Goal: Task Accomplishment & Management: Use online tool/utility

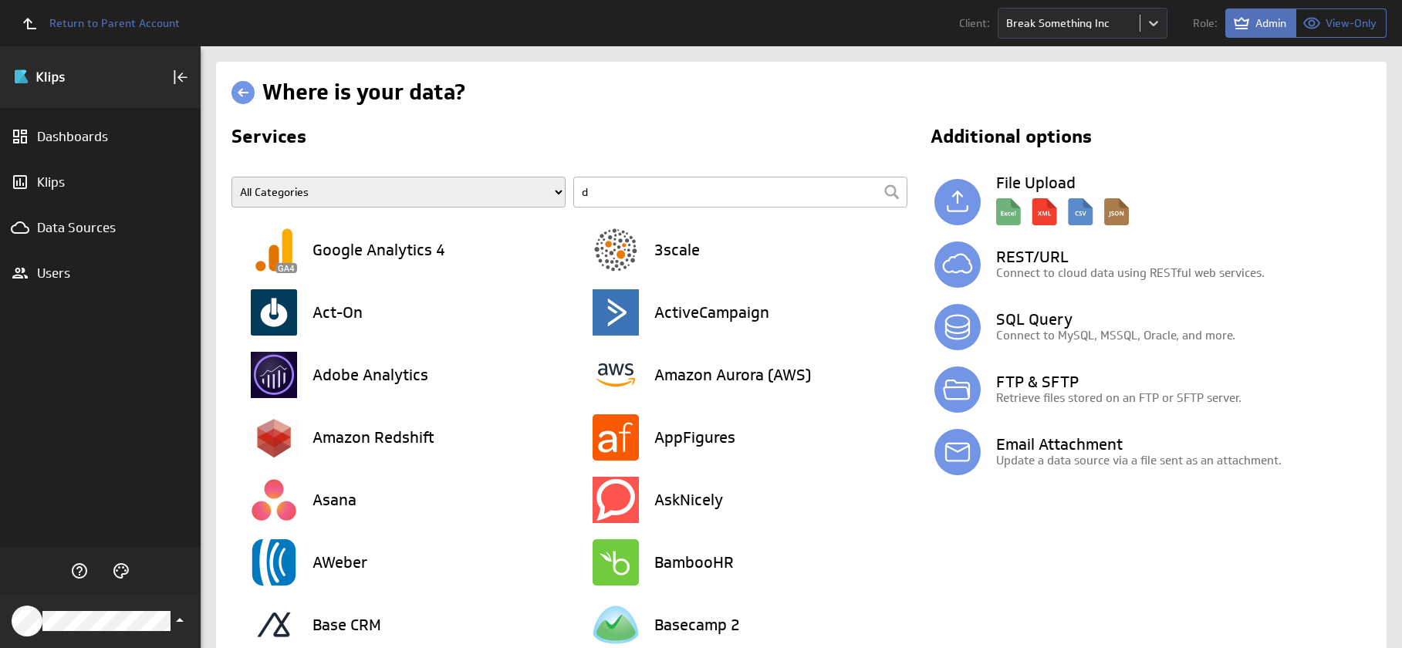
type input "dr"
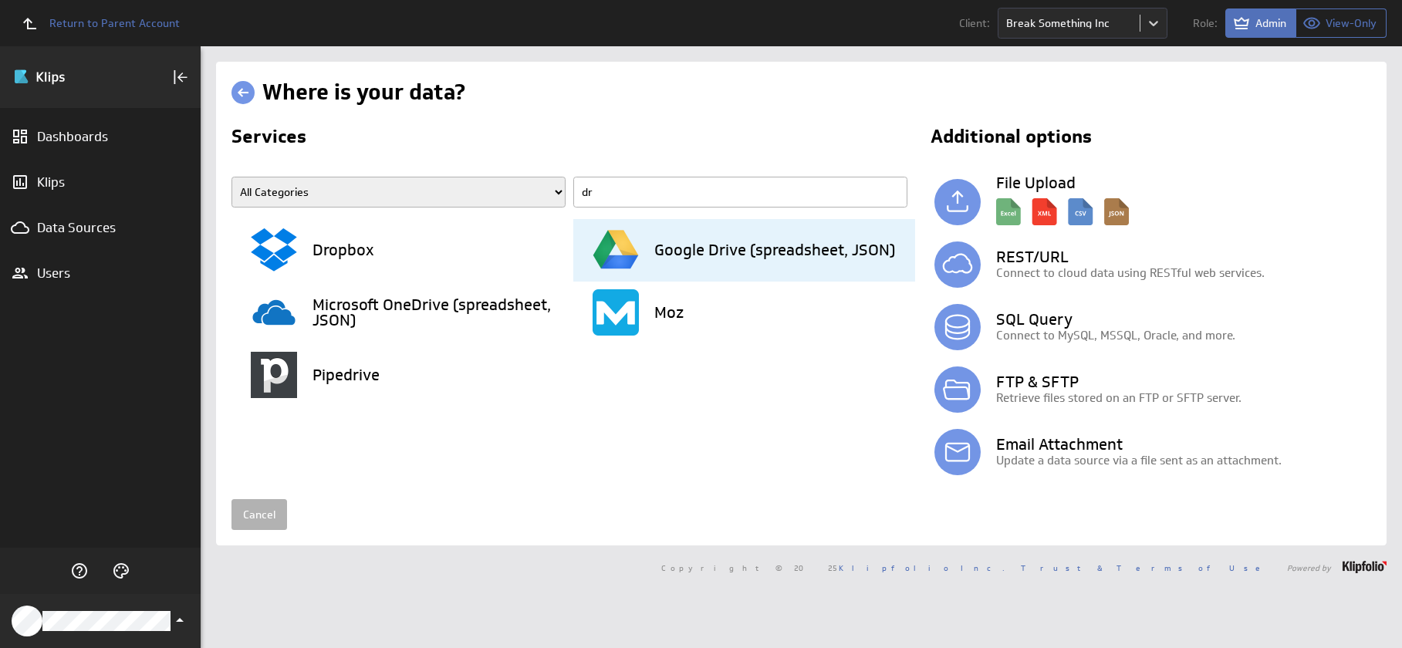
click at [664, 235] on div "Google Drive (spreadsheet, JSON)" at bounding box center [754, 250] width 323 height 63
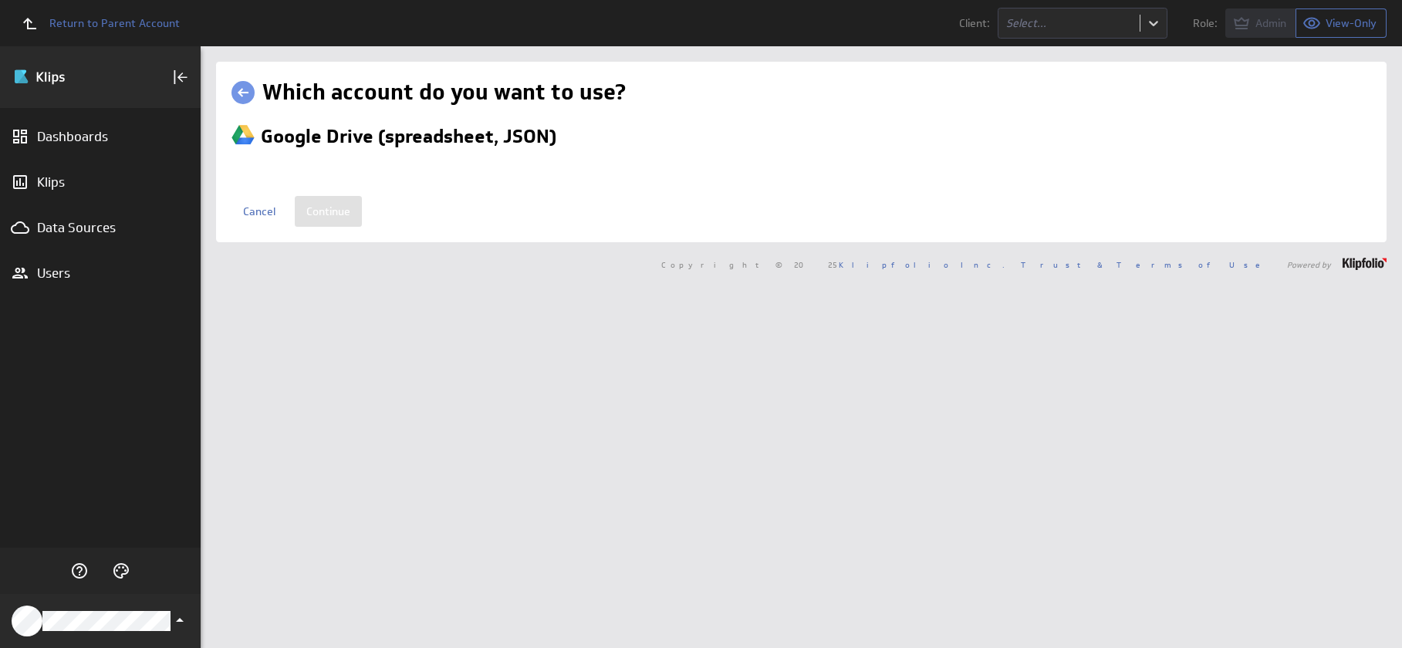
select select "9a1a637911457ba1505658055063e48f"
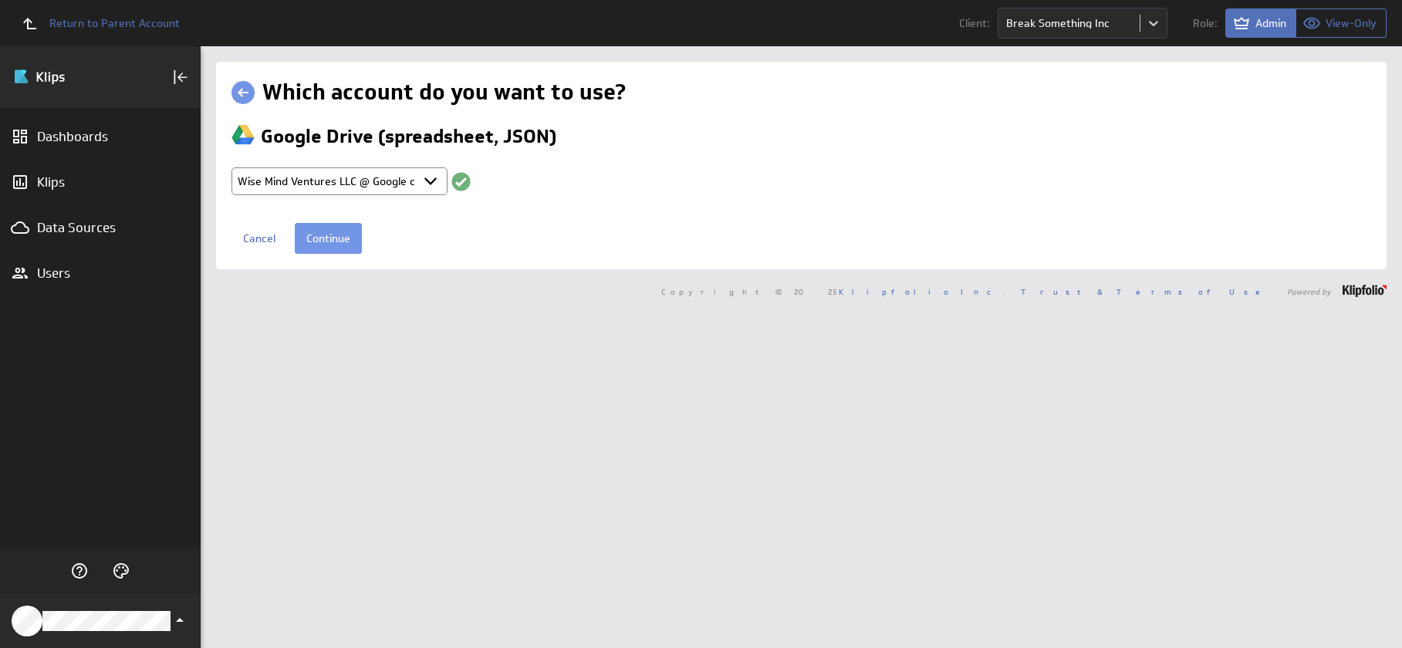
click at [428, 181] on select "Select account Break Something @ Google created [DATE] 10:51 AM GMT Wise Mind V…" at bounding box center [340, 181] width 216 height 28
click at [232, 167] on select "Select account Break Something @ Google created [DATE] 10:51 AM GMT Wise Mind V…" at bounding box center [340, 181] width 216 height 28
click at [328, 238] on input "Continue" at bounding box center [328, 238] width 67 height 31
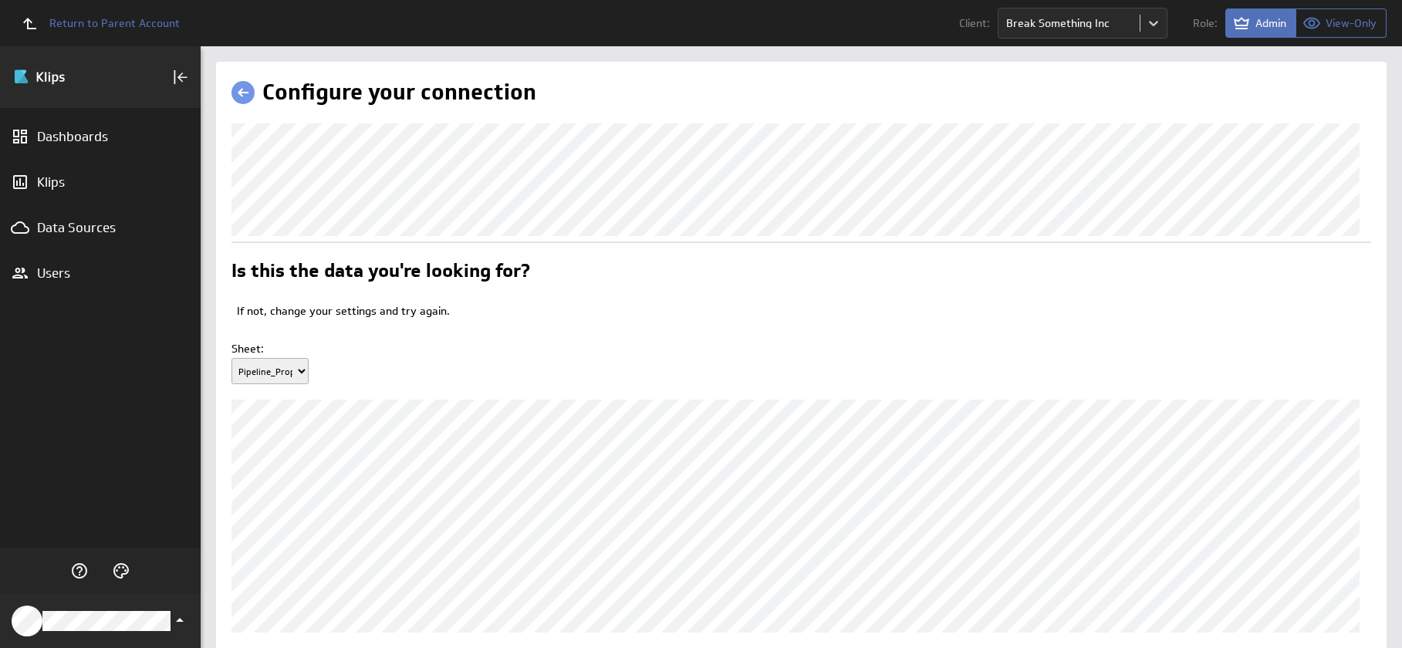
click at [294, 384] on select "Pipeline_Proposals master sheet master sheet 2 CLIENTS_MONTHLY QBO_PnL_Monthly …" at bounding box center [270, 371] width 77 height 26
select select "13"
click at [232, 384] on select "Pipeline_Proposals master sheet master sheet 2 CLIENTS_MONTHLY QBO_PnL_Monthly …" at bounding box center [270, 371] width 77 height 26
click at [573, 357] on div "Sheet: Pipeline_Proposals master sheet master sheet 2 CLIENTS_MONTHLY QBO_PnL_M…" at bounding box center [802, 364] width 1140 height 72
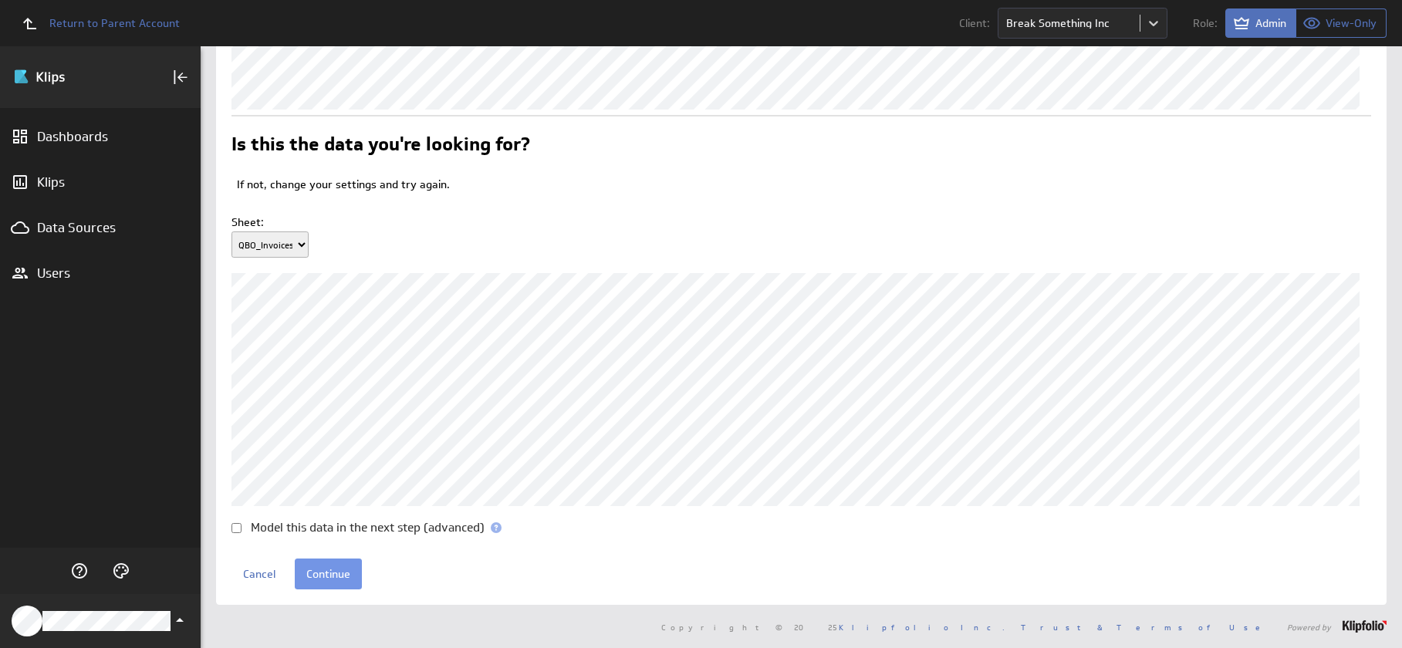
scroll to position [152, 0]
click at [343, 574] on input "Continue" at bounding box center [328, 574] width 67 height 31
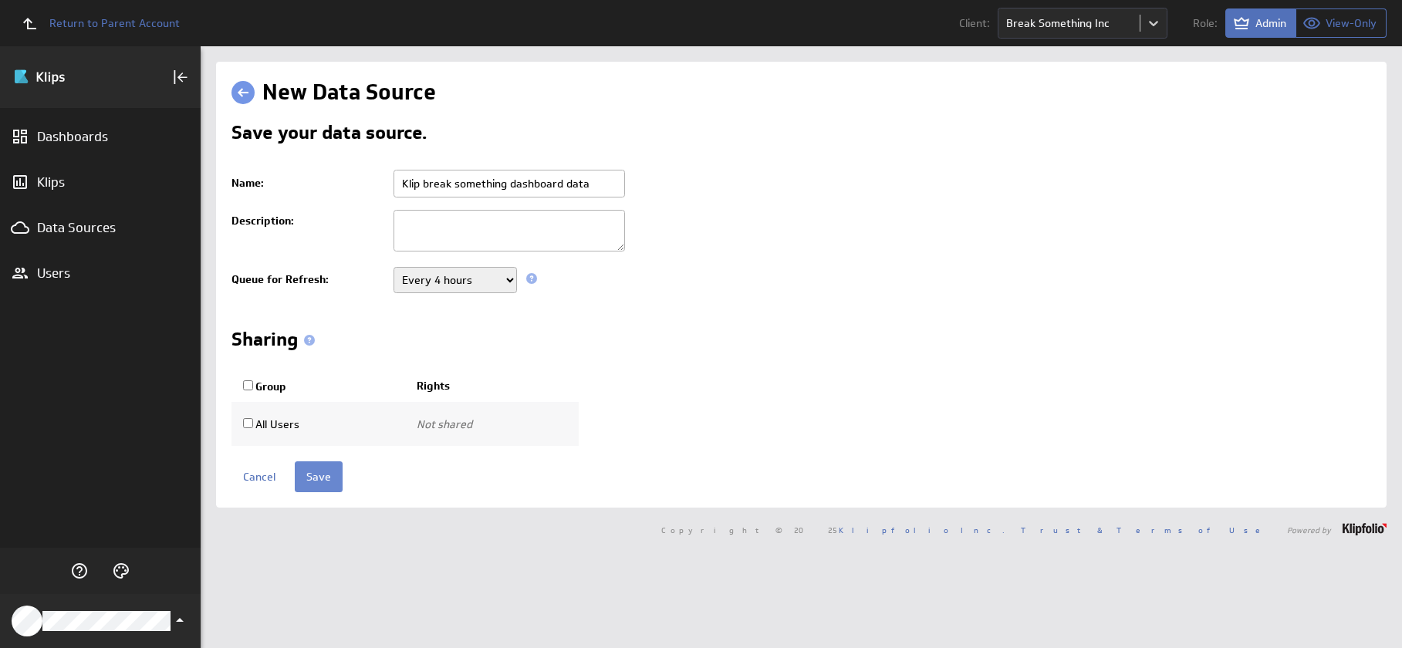
click at [328, 478] on input "Save" at bounding box center [319, 476] width 48 height 31
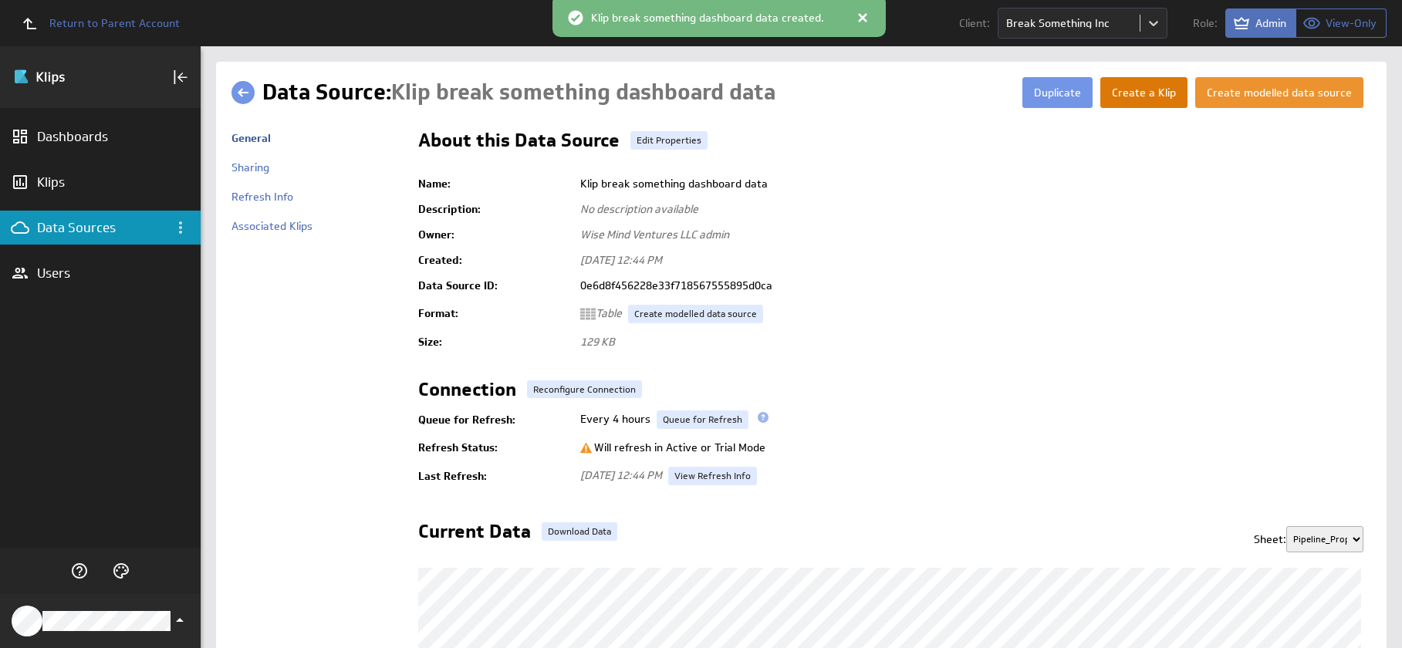
click at [1139, 96] on button "Create a Klip" at bounding box center [1143, 92] width 87 height 31
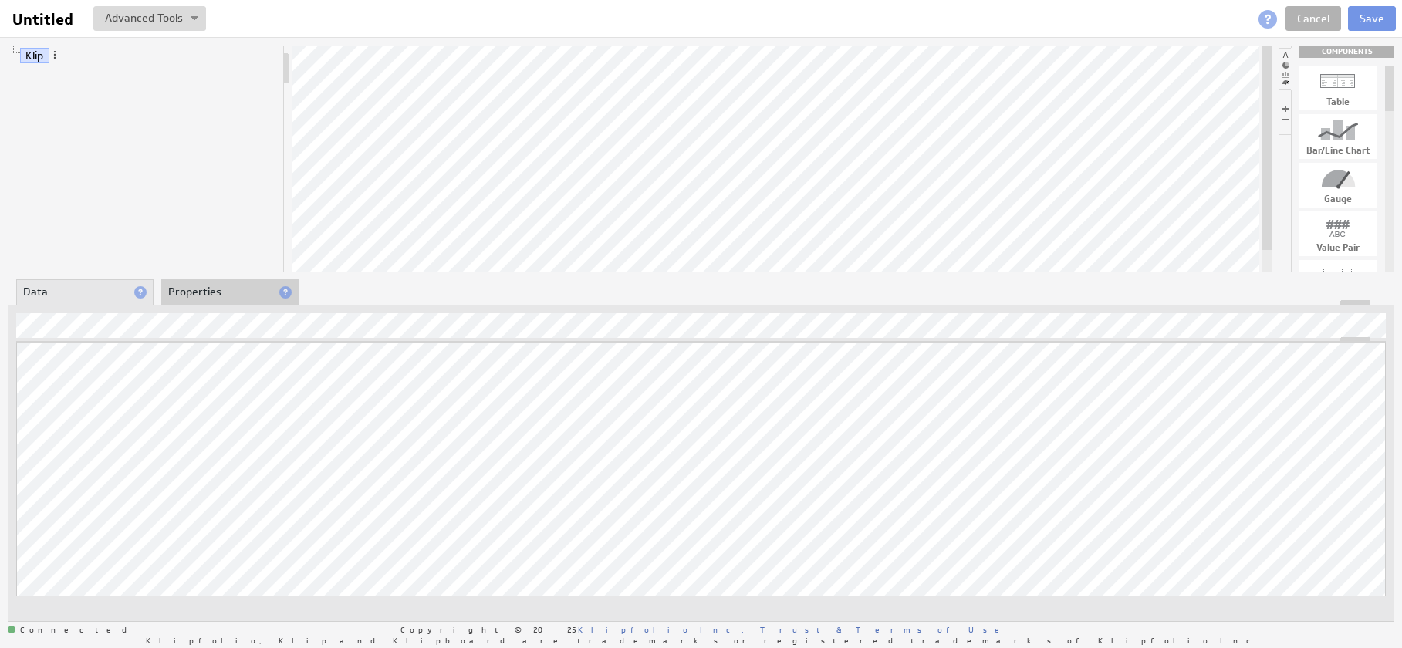
click at [1350, 130] on div at bounding box center [1338, 130] width 77 height 25
drag, startPoint x: 1348, startPoint y: 134, endPoint x: 874, endPoint y: 137, distance: 473.8
click at [137, 96] on span at bounding box center [135, 96] width 11 height 11
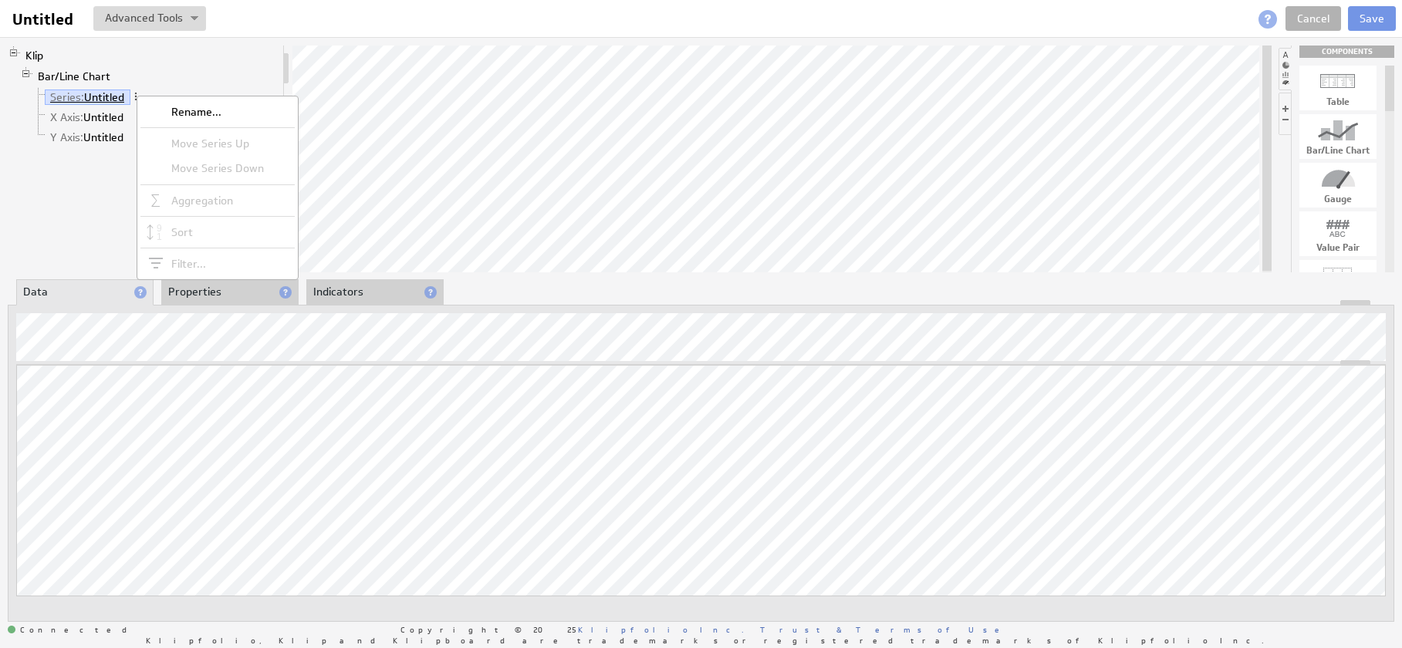
click at [107, 97] on link "Series: Untitled" at bounding box center [88, 97] width 86 height 15
drag, startPoint x: 100, startPoint y: 97, endPoint x: 103, endPoint y: 111, distance: 14.2
click at [103, 111] on ul "Series: Untitled X Axis: Untitled Y Axis: Untitled" at bounding box center [154, 117] width 245 height 60
click at [104, 101] on link "Series: Untitled" at bounding box center [88, 97] width 86 height 15
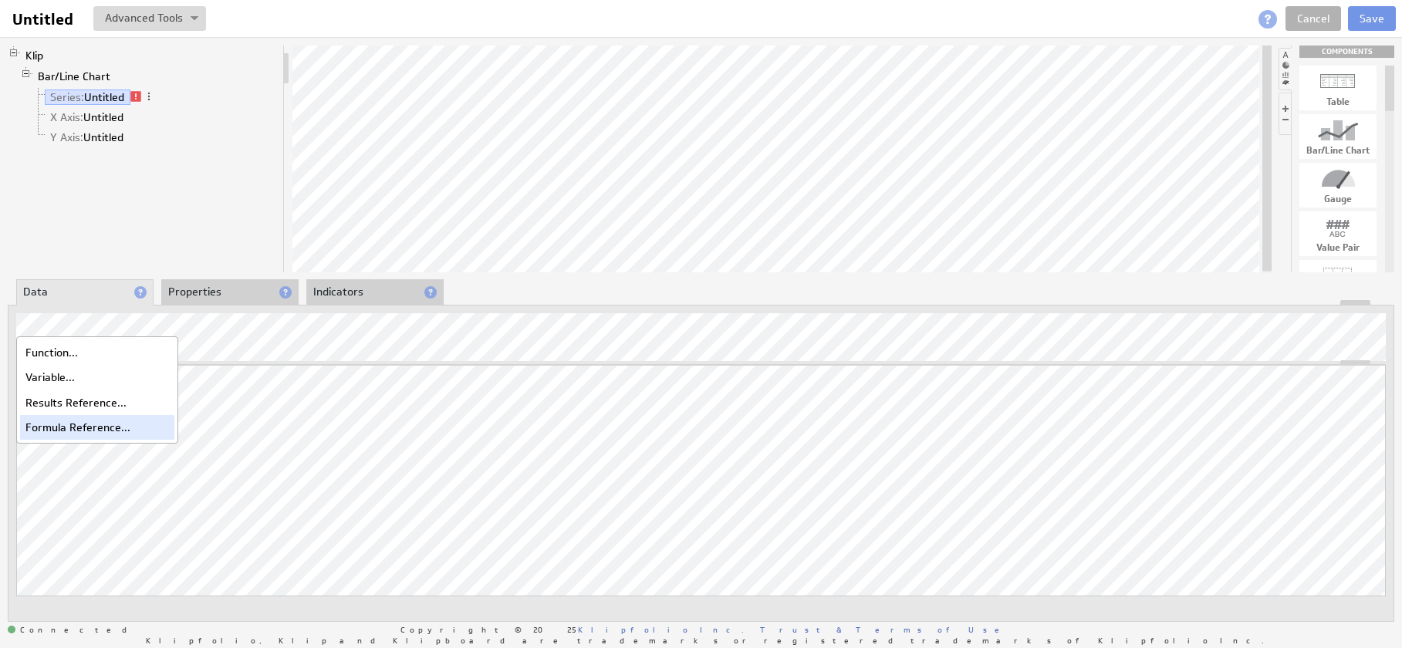
click at [79, 431] on div "Formula Reference..." at bounding box center [97, 427] width 154 height 25
click at [58, 353] on div "Function..." at bounding box center [97, 352] width 154 height 25
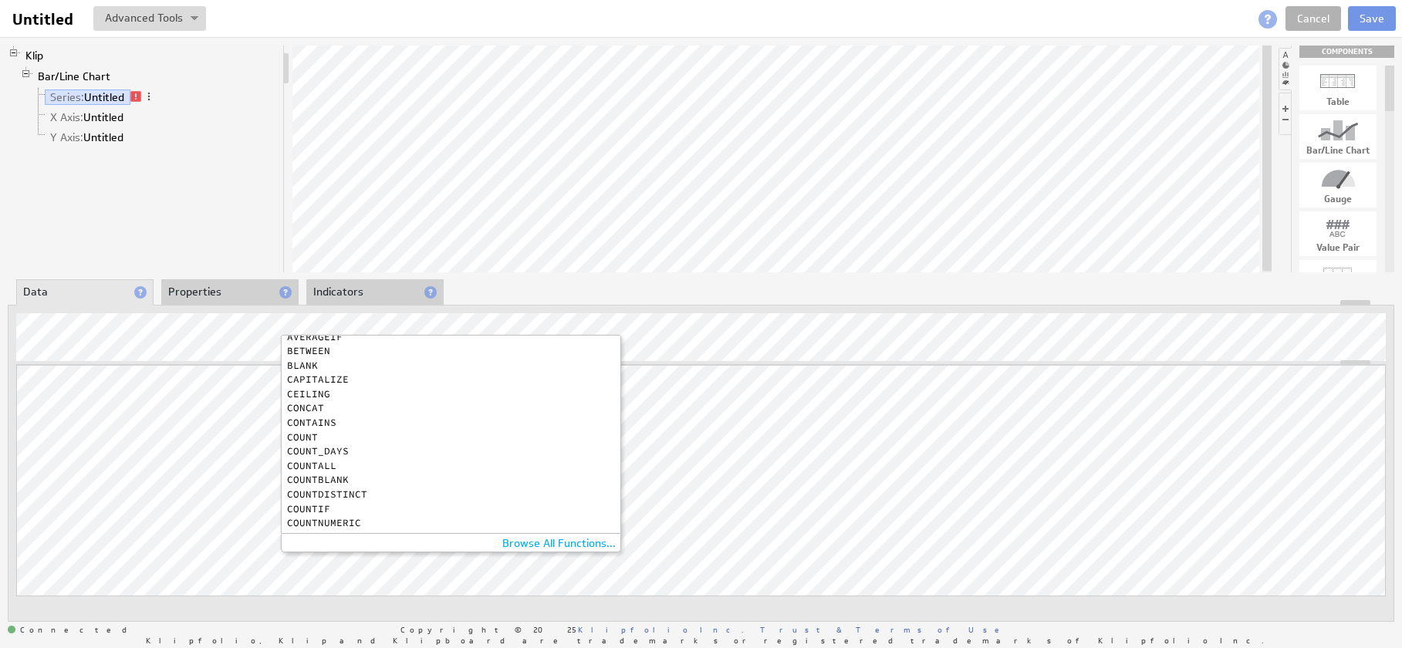
scroll to position [81, 0]
click at [322, 441] on div "COUNT" at bounding box center [447, 437] width 320 height 10
